Goal: Task Accomplishment & Management: Manage account settings

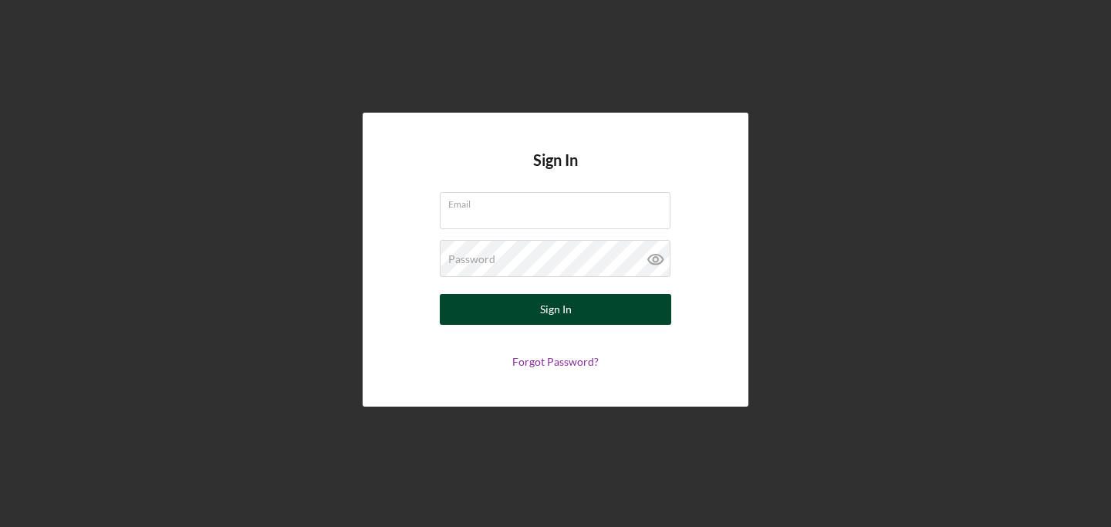
type input "[EMAIL_ADDRESS][DOMAIN_NAME]"
click at [553, 310] on div "Sign In" at bounding box center [556, 309] width 32 height 31
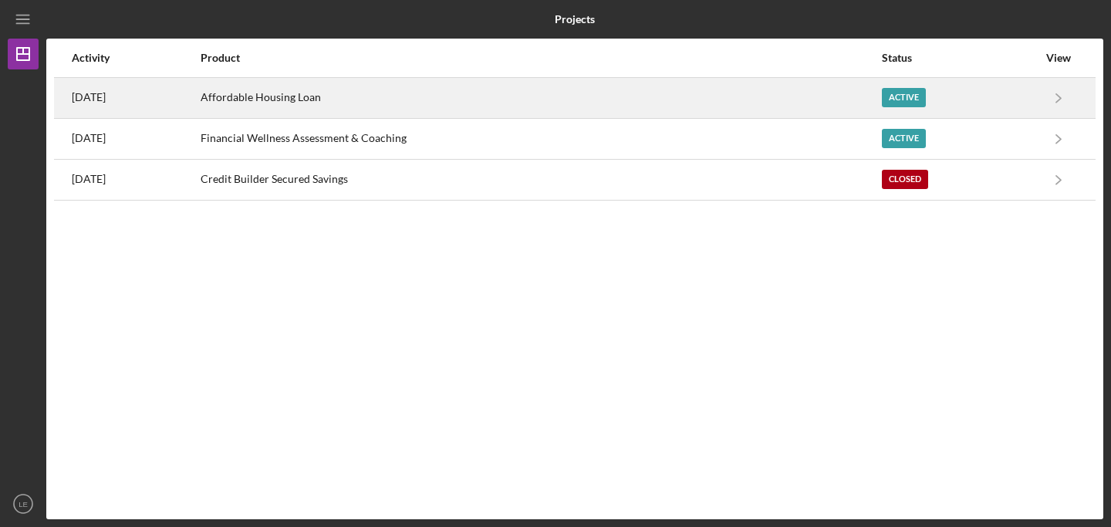
click at [401, 109] on div "Affordable Housing Loan" at bounding box center [541, 98] width 680 height 39
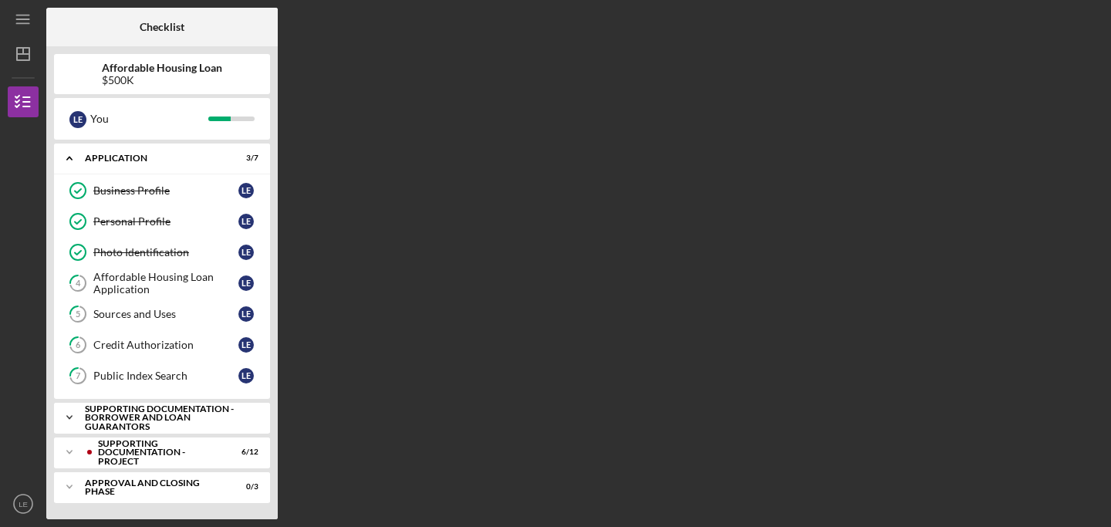
click at [68, 416] on icon "Icon/Expander" at bounding box center [69, 417] width 31 height 31
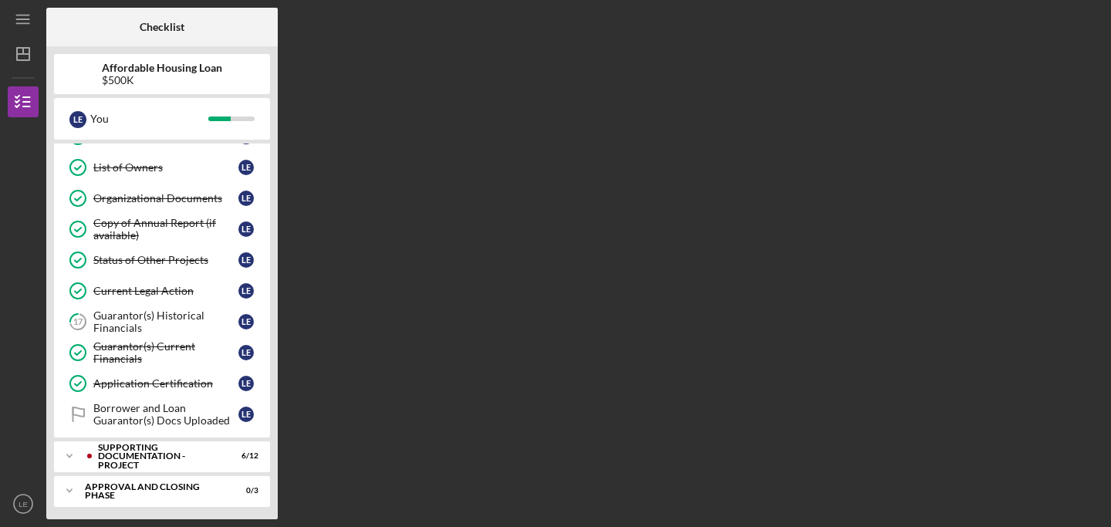
scroll to position [409, 0]
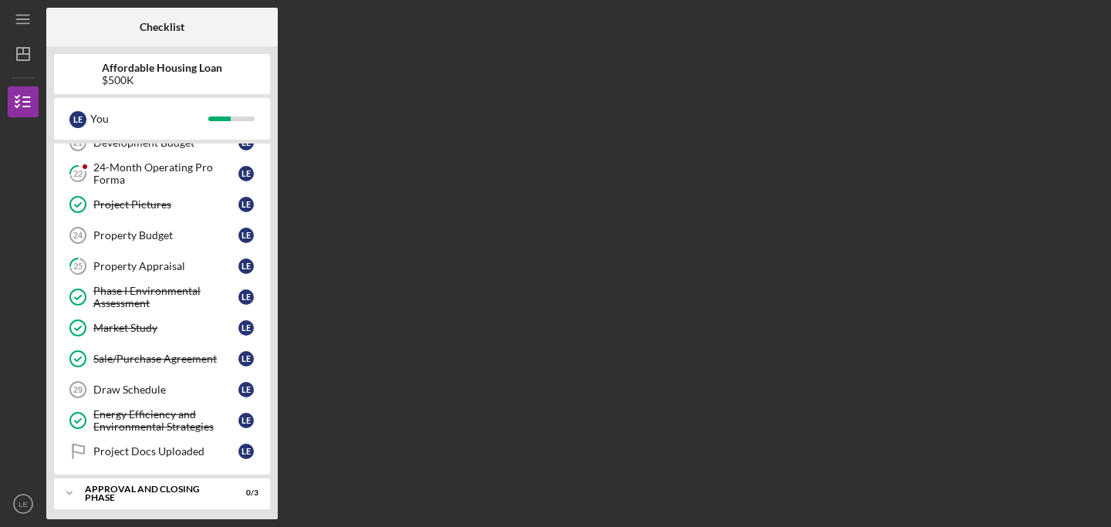
scroll to position [788, 0]
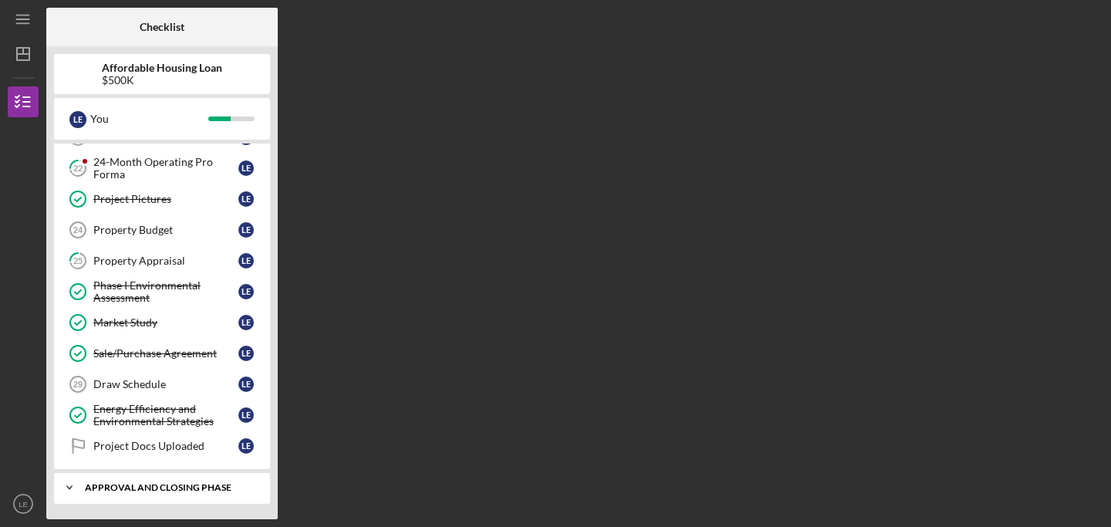
click at [66, 487] on icon "Icon/Expander" at bounding box center [69, 487] width 31 height 31
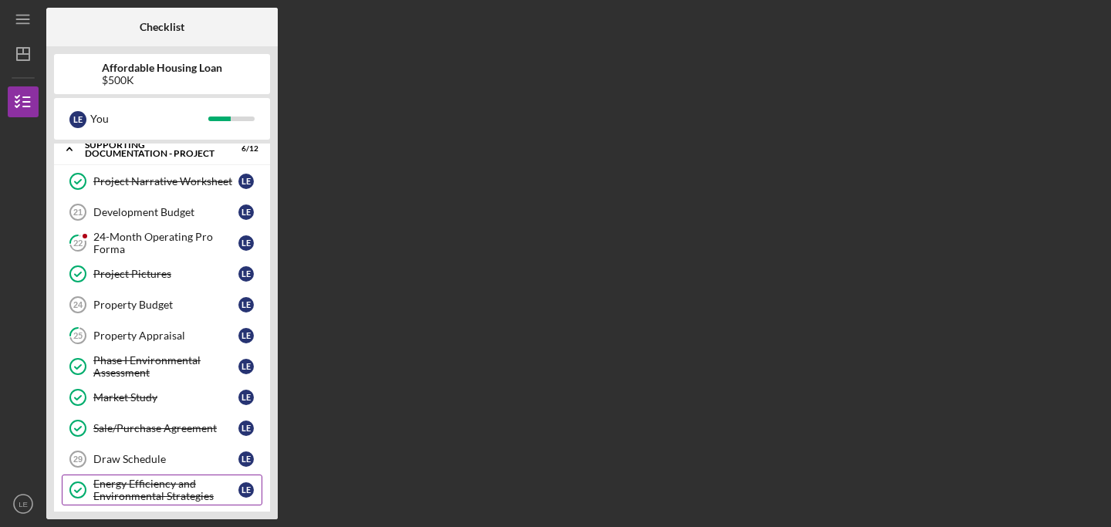
scroll to position [712, 0]
